Goal: Book appointment/travel/reservation

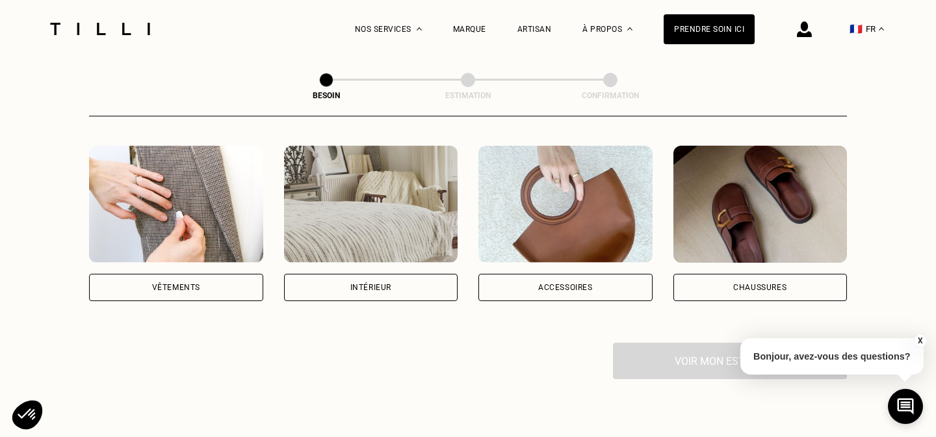
scroll to position [242, 0]
click at [222, 273] on div "Vêtements" at bounding box center [176, 286] width 174 height 27
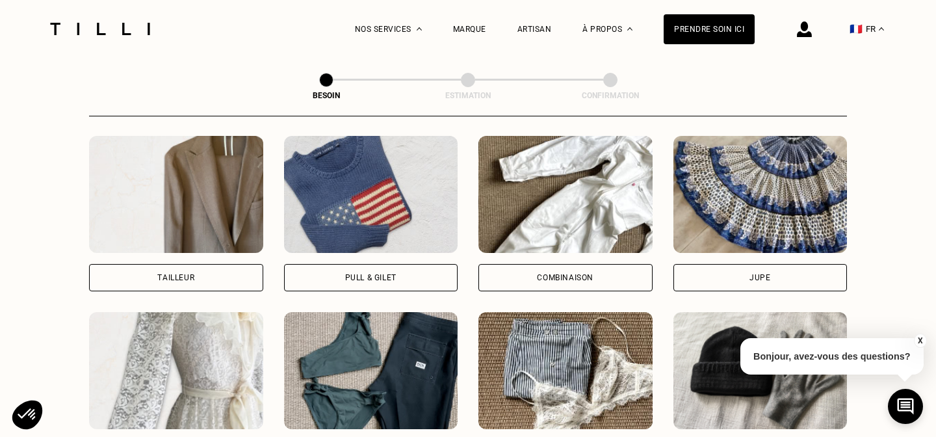
scroll to position [783, 0]
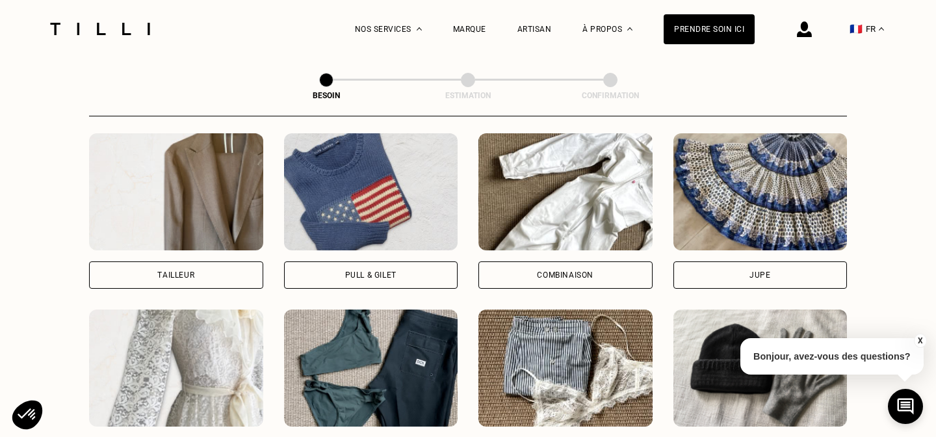
click at [921, 337] on button "X" at bounding box center [919, 340] width 13 height 14
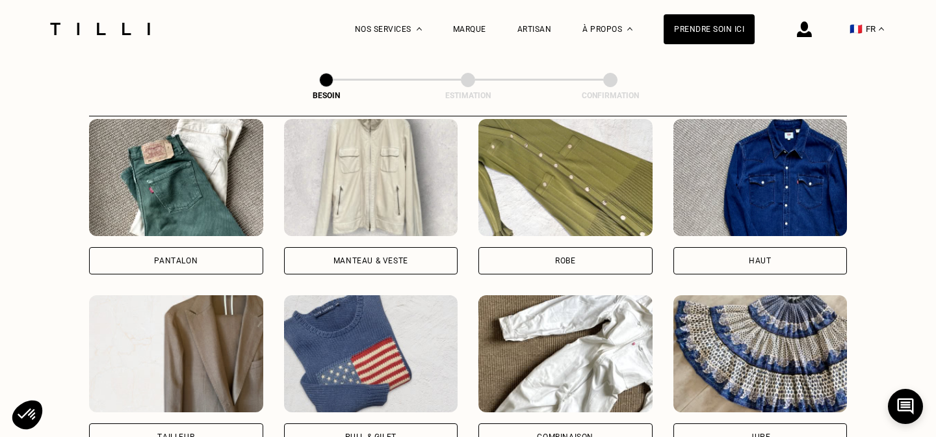
scroll to position [621, 0]
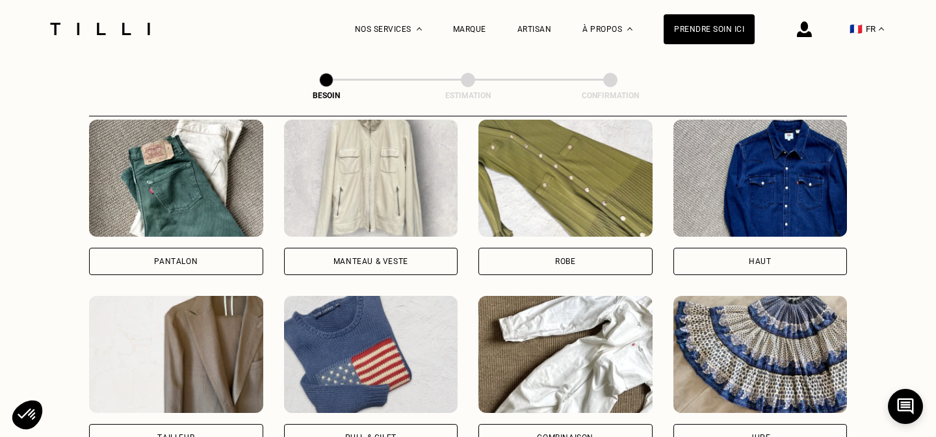
click at [194, 251] on div "Pantalon" at bounding box center [176, 261] width 174 height 27
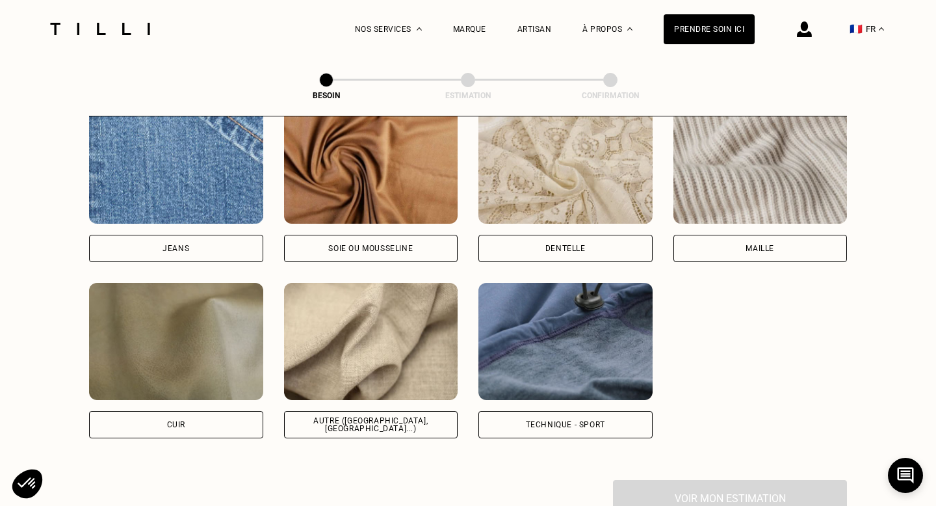
scroll to position [1431, 0]
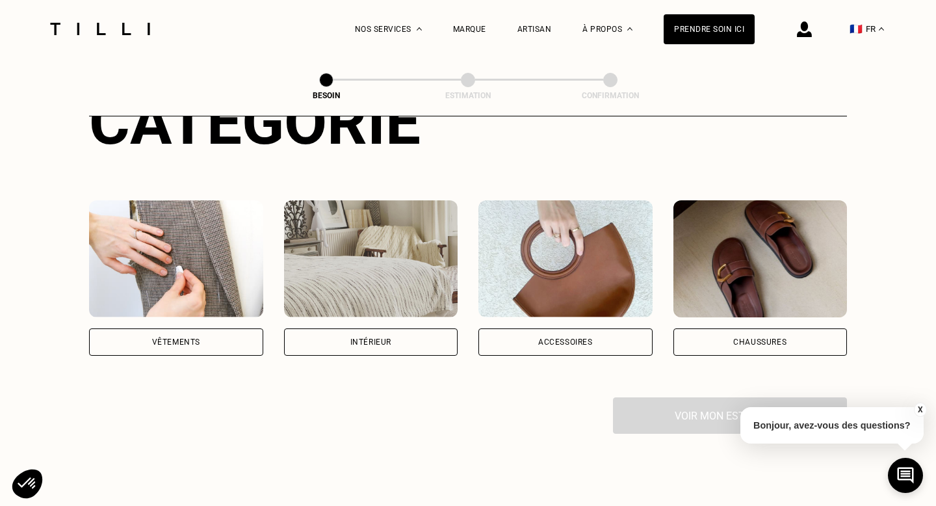
scroll to position [188, 0]
click at [207, 327] on div "Vêtements" at bounding box center [176, 340] width 174 height 27
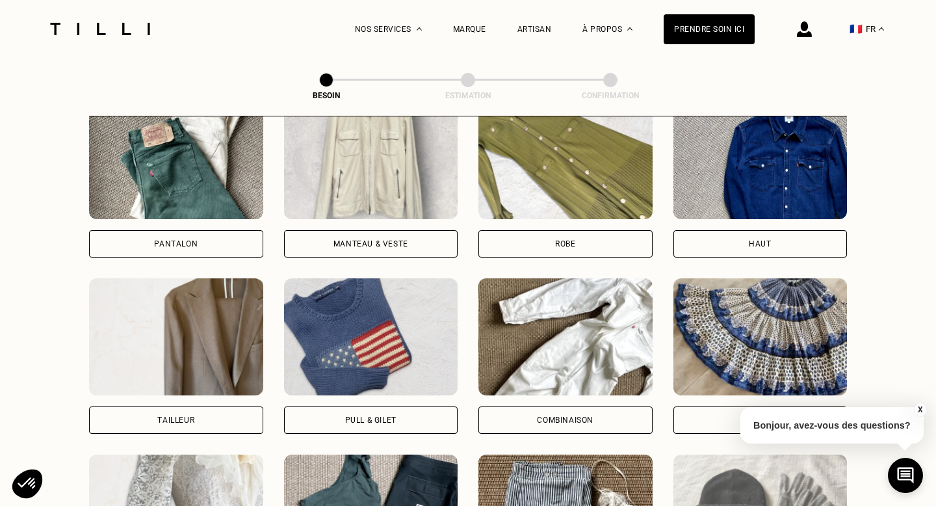
scroll to position [637, 0]
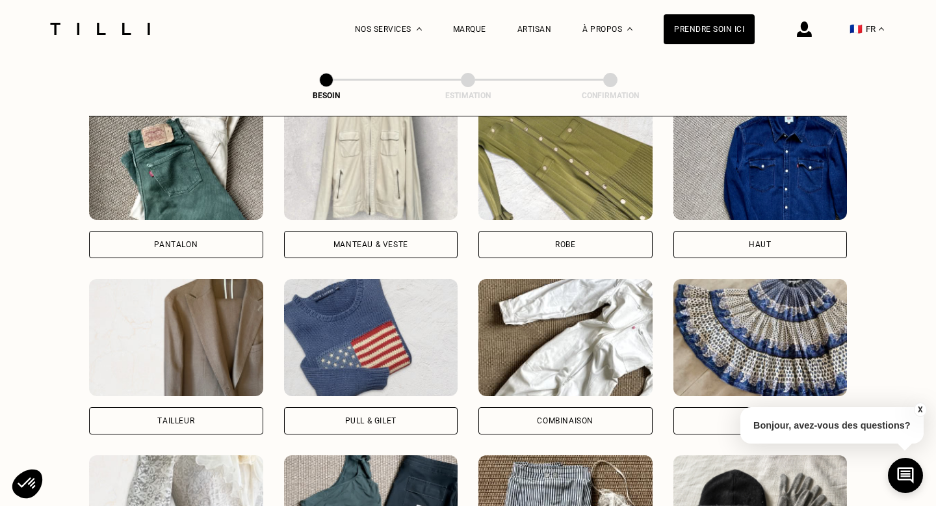
click at [192, 240] on div "Pantalon" at bounding box center [176, 244] width 44 height 8
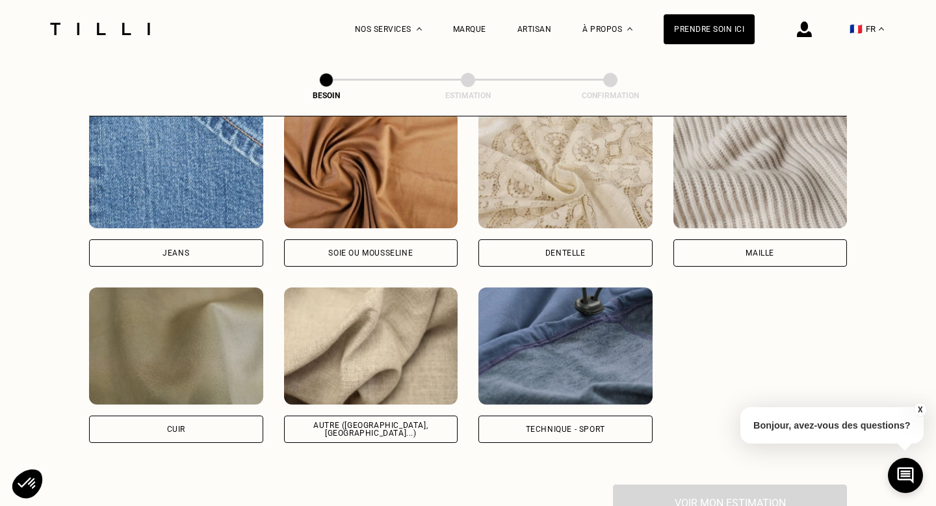
scroll to position [1418, 0]
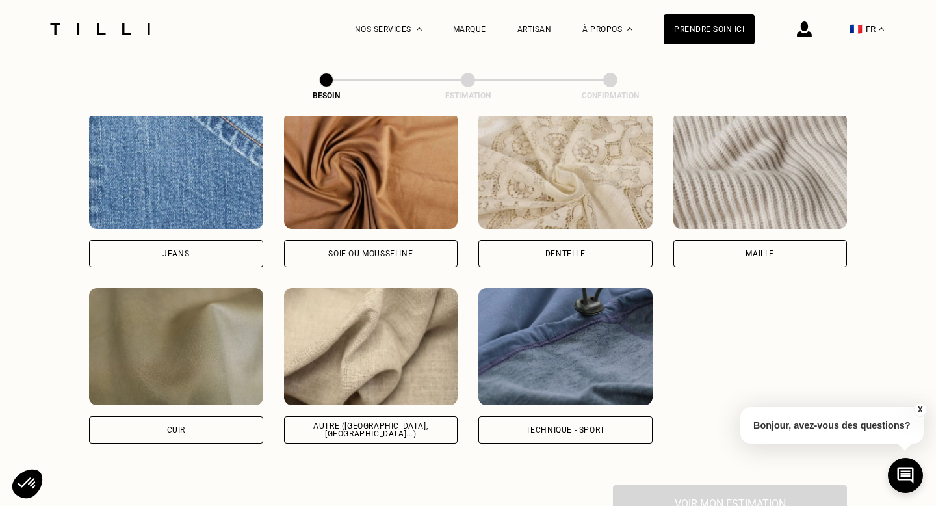
click at [376, 422] on div "Autre ([GEOGRAPHIC_DATA], [GEOGRAPHIC_DATA]...)" at bounding box center [371, 430] width 152 height 16
select select "FR"
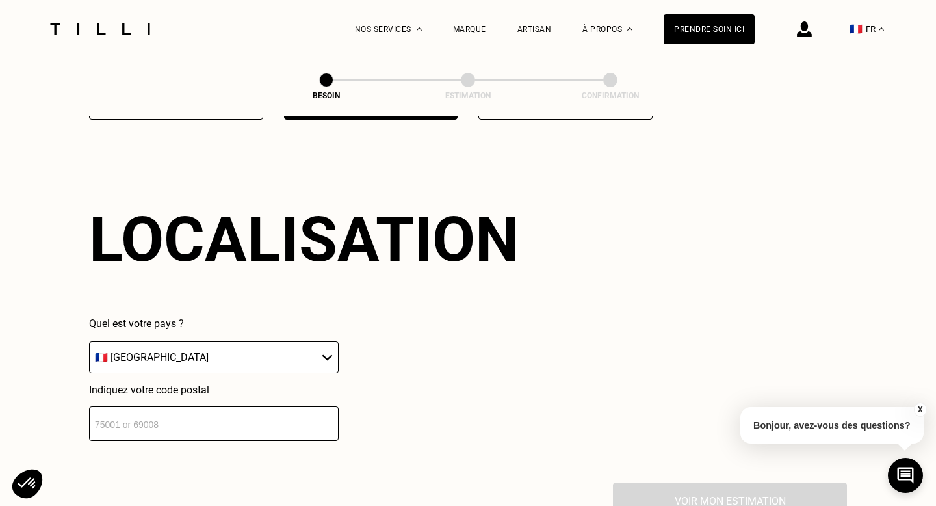
scroll to position [1743, 0]
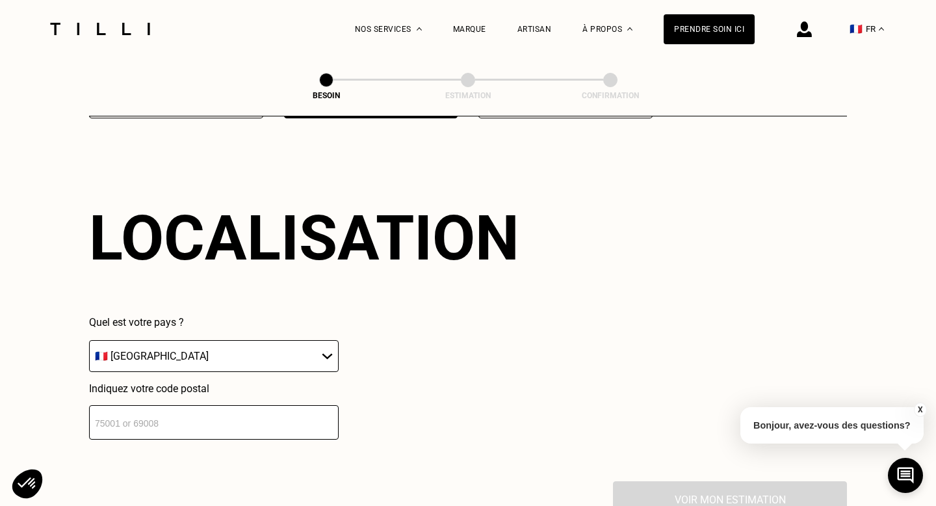
click at [189, 412] on input "number" at bounding box center [214, 422] width 250 height 34
type input "75003"
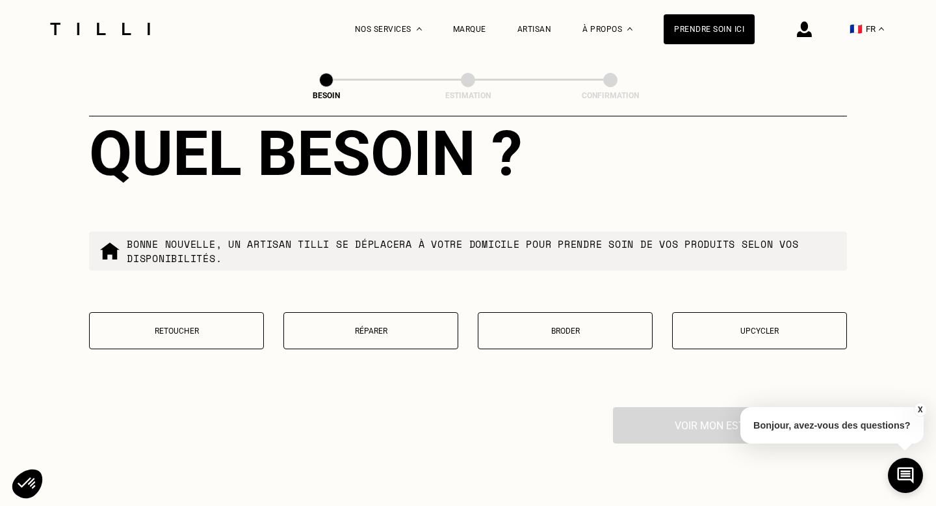
scroll to position [2149, 0]
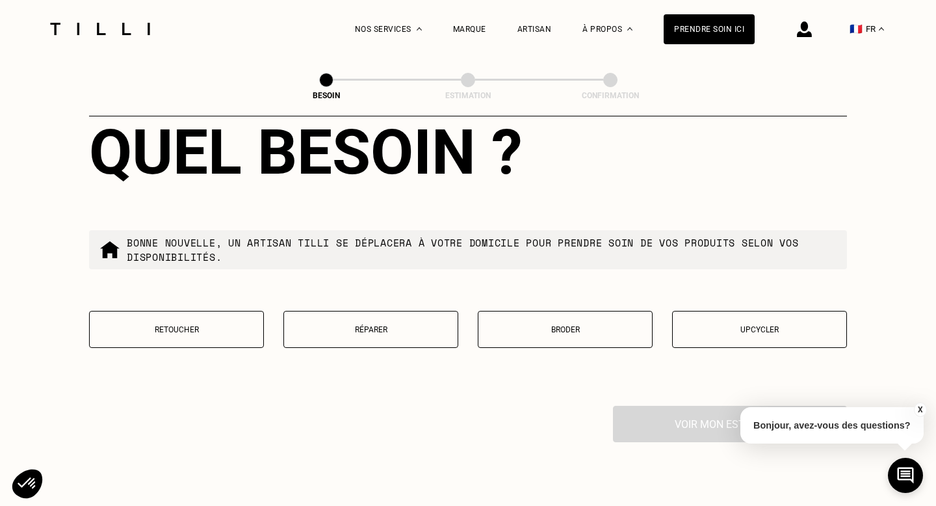
click at [118, 325] on p "Retoucher" at bounding box center [176, 329] width 160 height 9
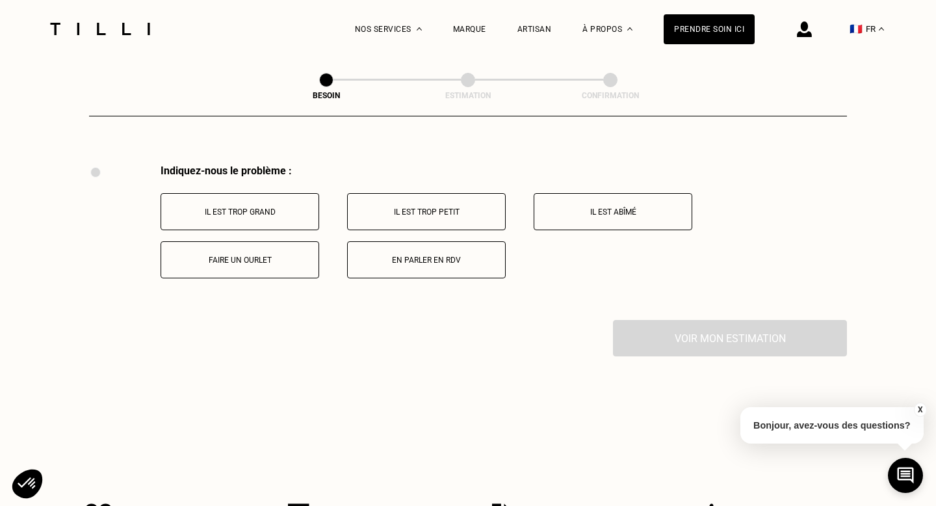
scroll to position [2396, 0]
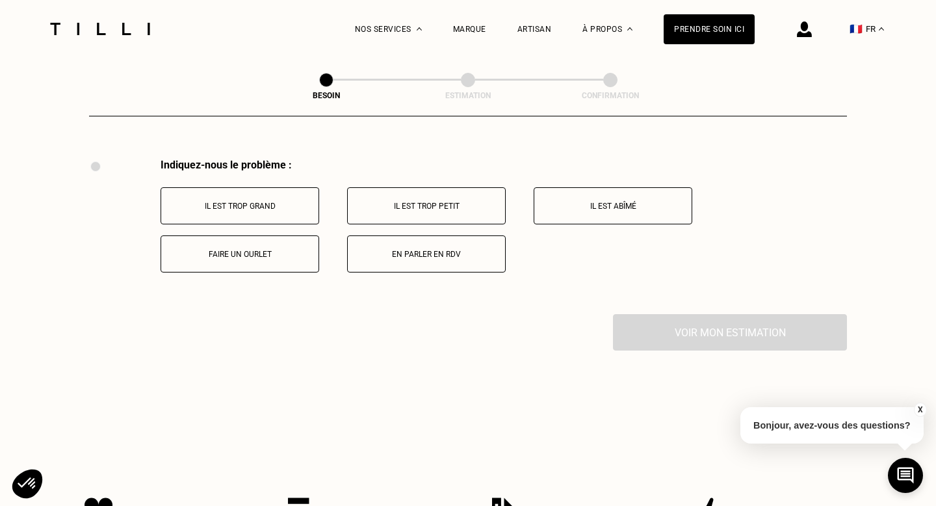
click at [214, 253] on button "Faire un ourlet" at bounding box center [239, 253] width 159 height 37
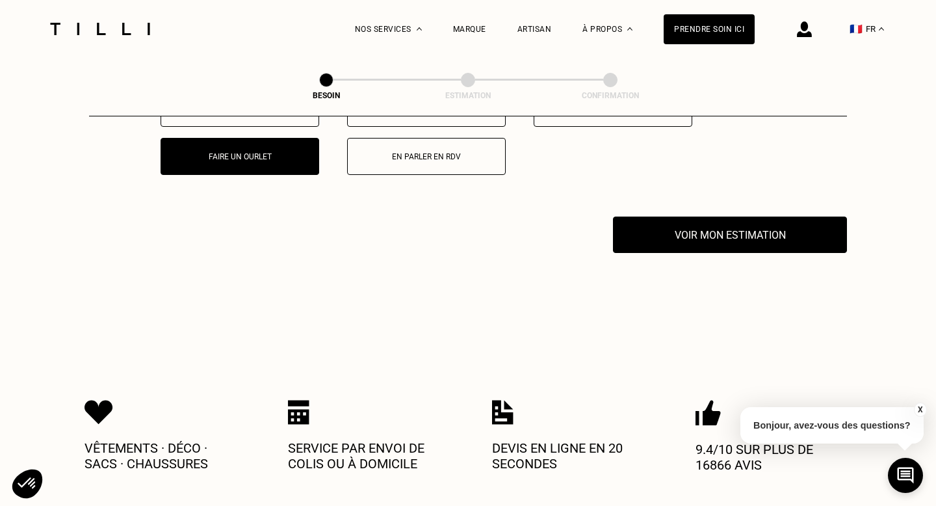
scroll to position [2552, 0]
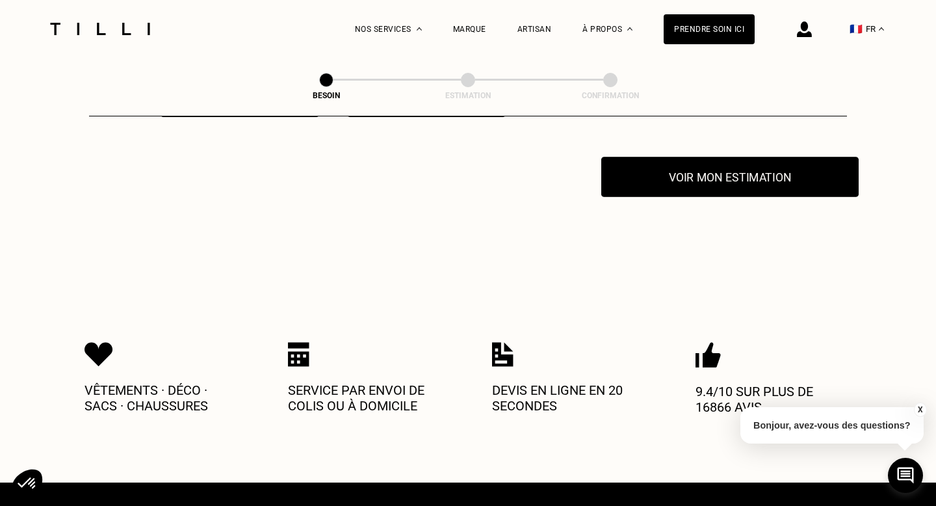
click at [688, 172] on button "Voir mon estimation" at bounding box center [729, 177] width 257 height 40
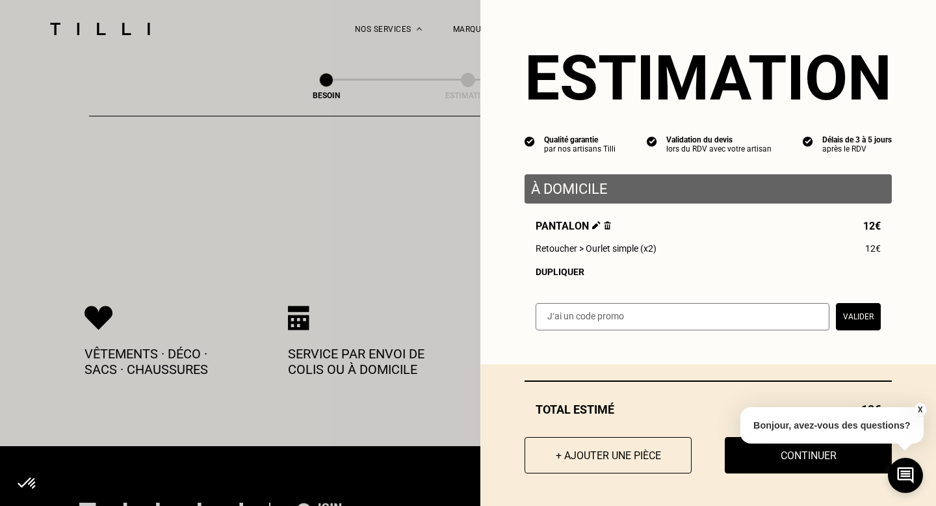
scroll to position [2591, 0]
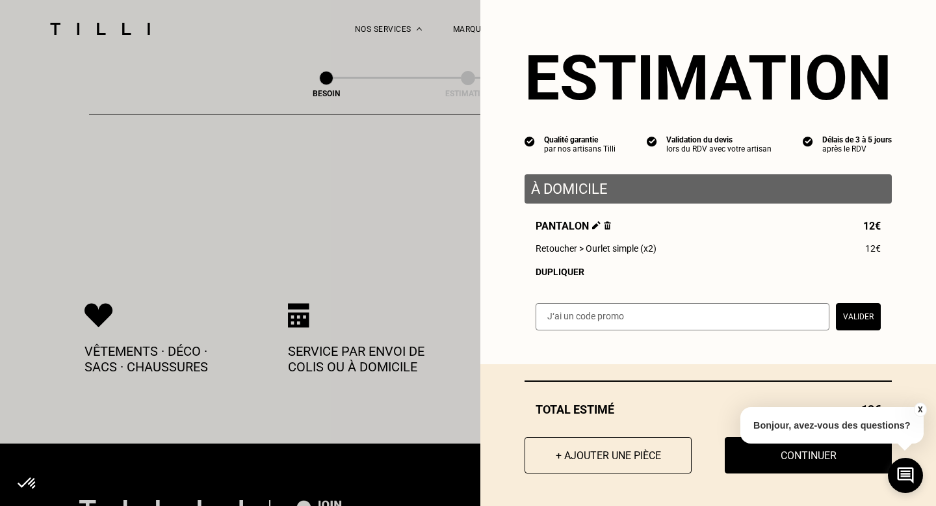
click at [919, 409] on button "X" at bounding box center [919, 409] width 13 height 14
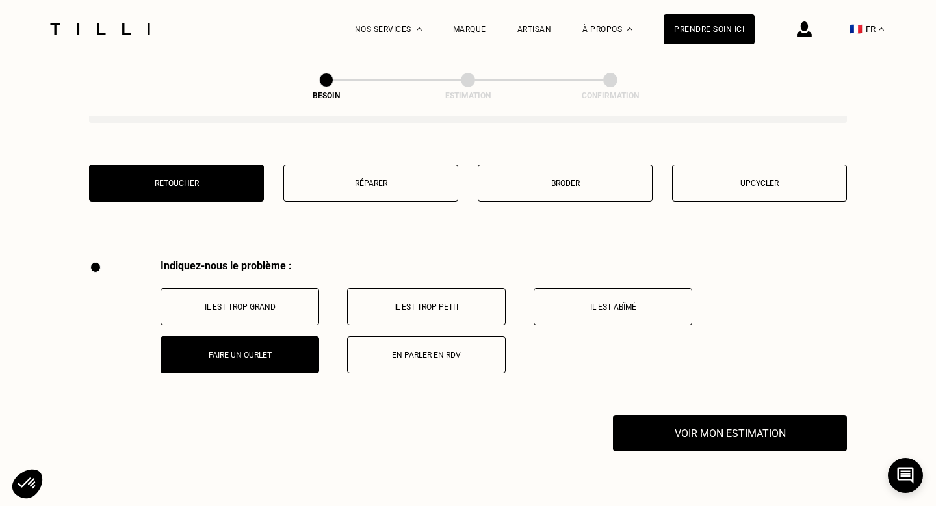
scroll to position [2300, 0]
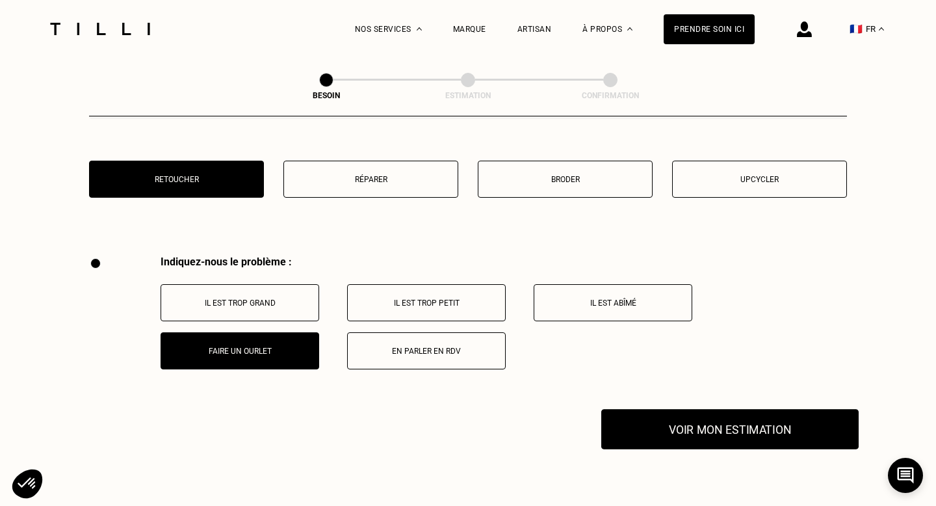
click at [758, 415] on button "Voir mon estimation" at bounding box center [729, 429] width 257 height 40
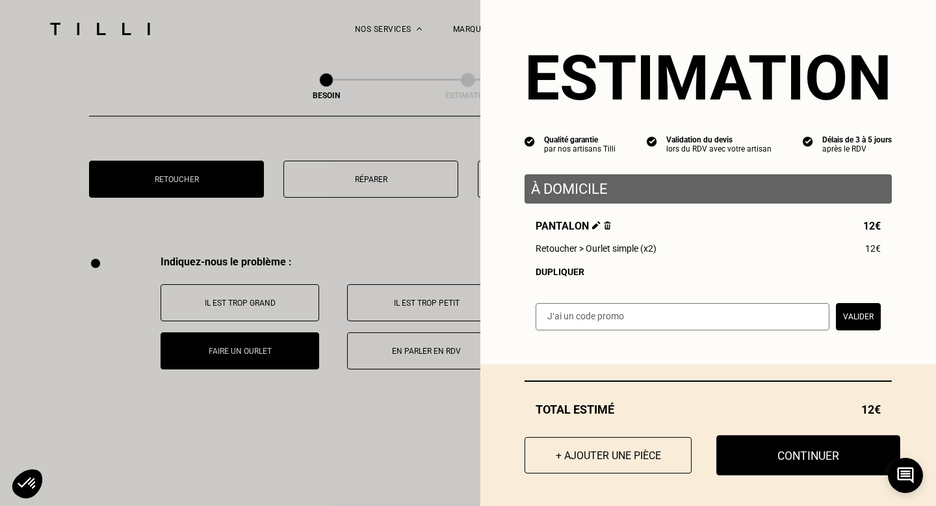
click at [756, 459] on button "Continuer" at bounding box center [808, 455] width 184 height 40
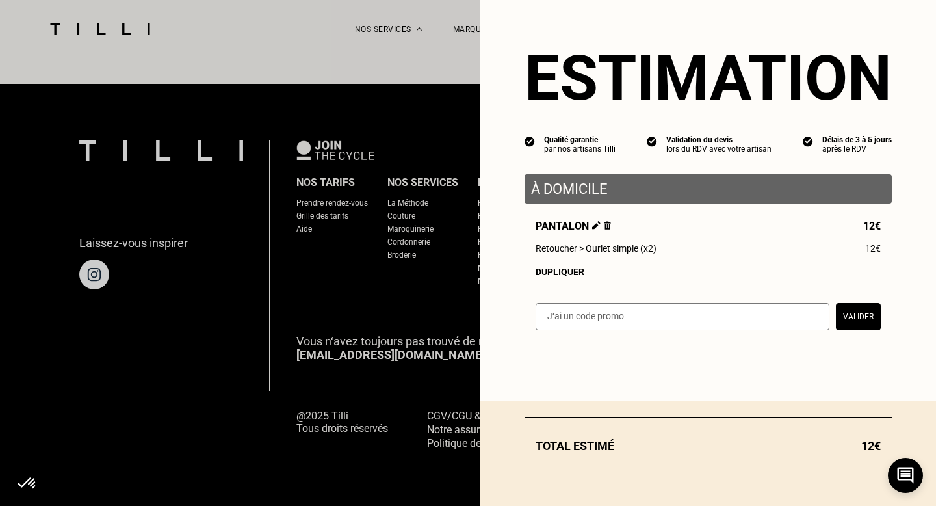
scroll to position [808, 0]
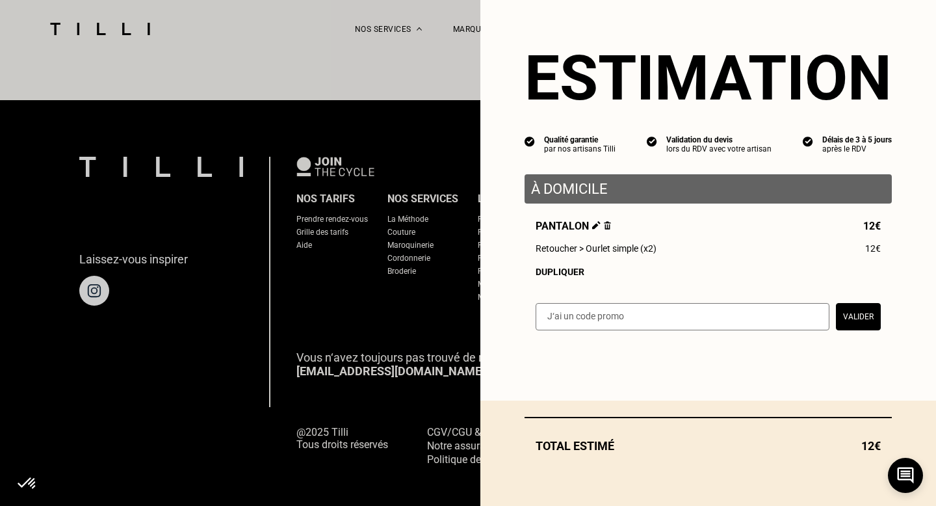
select select "FR"
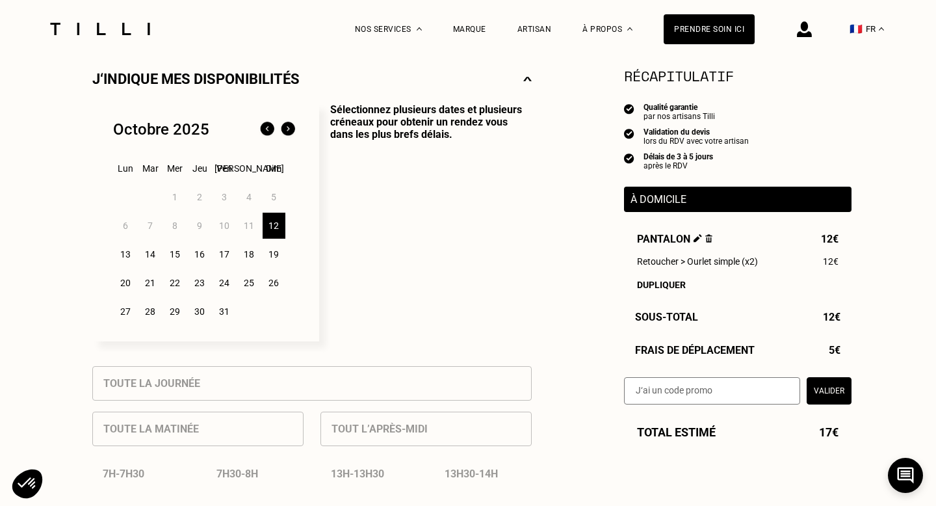
scroll to position [324, 0]
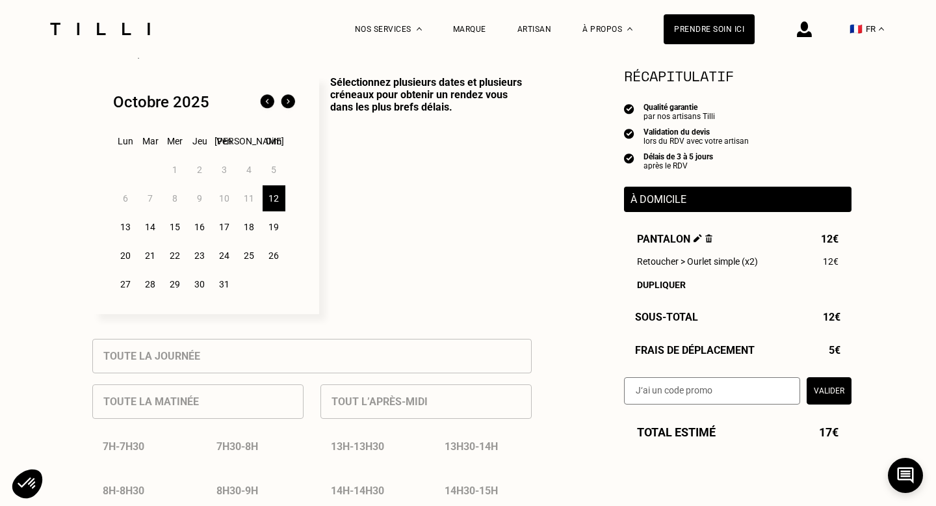
click at [276, 191] on div "12" at bounding box center [274, 198] width 23 height 26
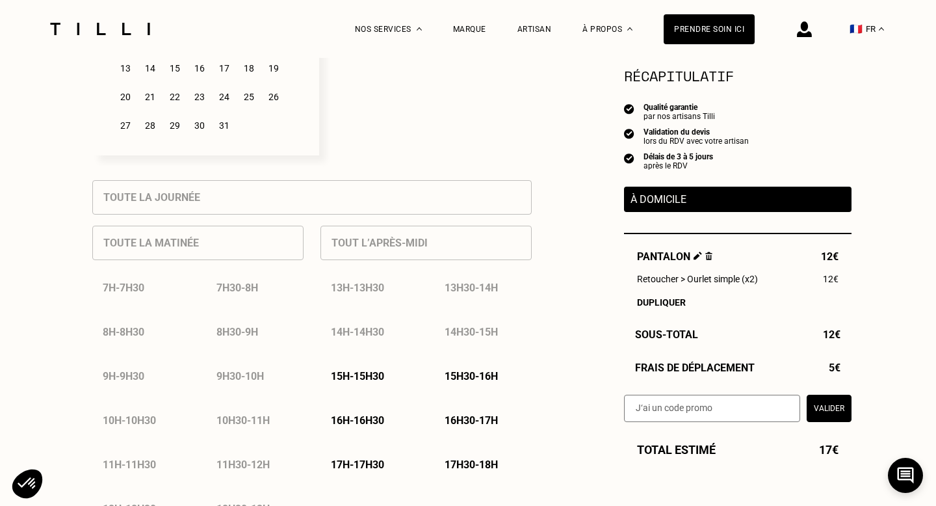
scroll to position [483, 0]
